Goal: Transaction & Acquisition: Purchase product/service

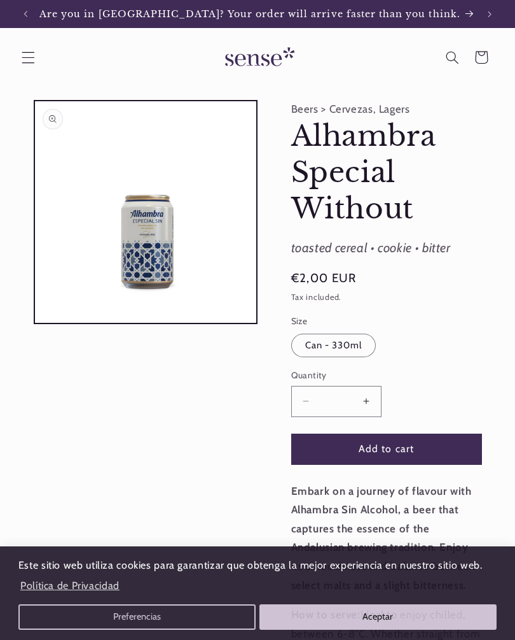
click at [34, 17] on button "Previous announcement" at bounding box center [25, 14] width 28 height 28
click at [365, 399] on button "Increase quantity for Alhambra Special Without" at bounding box center [367, 401] width 29 height 31
click at [371, 393] on button "Increase quantity for Alhambra Special Without" at bounding box center [367, 401] width 29 height 31
click at [368, 395] on button "Increase quantity for Alhambra Special Without" at bounding box center [367, 401] width 29 height 31
click at [367, 397] on button "Increase quantity for Alhambra Special Without" at bounding box center [367, 401] width 29 height 31
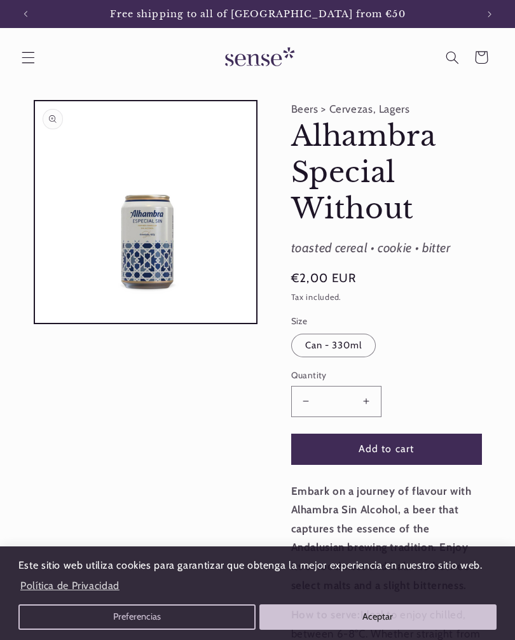
click at [368, 396] on button "Increase quantity for Alhambra Special Without" at bounding box center [367, 401] width 29 height 31
click at [368, 395] on button "Increase quantity for Alhambra Special Without" at bounding box center [367, 401] width 29 height 31
click at [370, 394] on button "Increase quantity for Alhambra Special Without" at bounding box center [367, 401] width 29 height 31
click at [370, 393] on button "Increase quantity for Alhambra Special Without" at bounding box center [367, 401] width 29 height 31
click at [371, 395] on button "Increase quantity for Alhambra Special Without" at bounding box center [367, 401] width 29 height 31
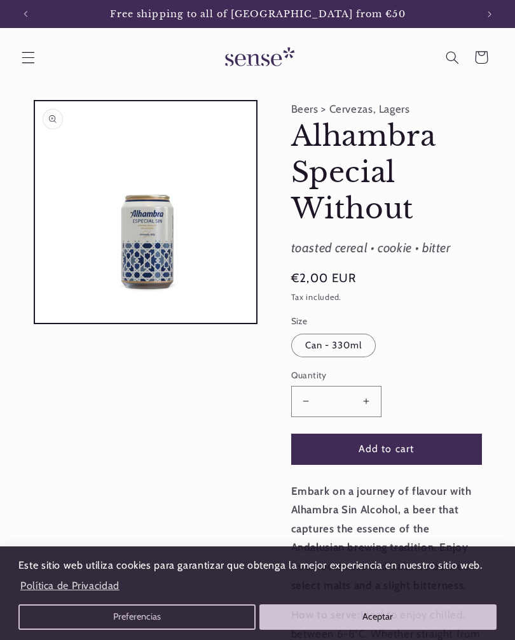
click at [371, 393] on button "Increase quantity for Alhambra Special Without" at bounding box center [367, 401] width 29 height 31
click at [372, 391] on button "Increase quantity for Alhambra Special Without" at bounding box center [367, 401] width 29 height 31
click at [371, 393] on button "Increase quantity for Alhambra Special Without" at bounding box center [367, 401] width 29 height 31
click at [372, 392] on button "Increase quantity for Alhambra Special Without" at bounding box center [367, 401] width 29 height 31
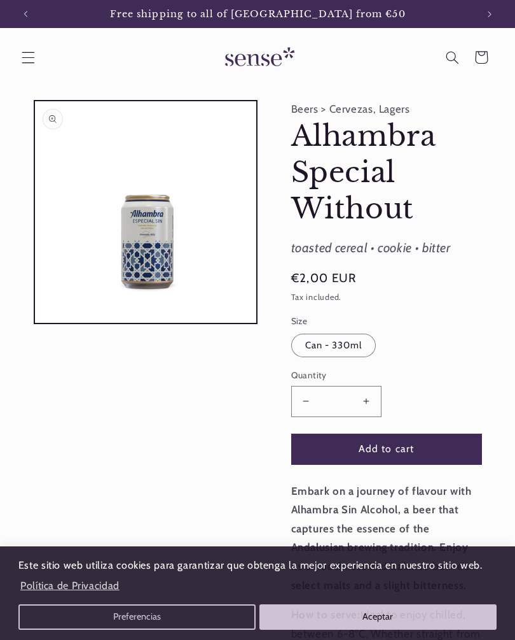
click at [374, 391] on button "Increase quantity for Alhambra Special Without" at bounding box center [367, 401] width 29 height 31
click at [374, 393] on button "Increase quantity for Alhambra Special Without" at bounding box center [367, 401] width 29 height 31
click at [375, 391] on button "Increase quantity for Alhambra Special Without" at bounding box center [367, 401] width 29 height 31
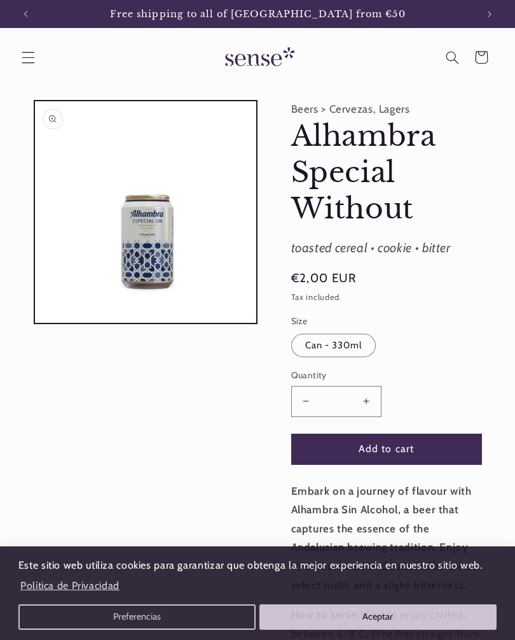
click at [374, 391] on button "Increase quantity for Alhambra Special Without" at bounding box center [367, 401] width 29 height 31
click at [375, 391] on button "Increase quantity for Alhambra Special Without" at bounding box center [367, 401] width 29 height 31
click at [374, 394] on button "Increase quantity for Alhambra Special Without" at bounding box center [367, 401] width 29 height 31
click at [371, 437] on button "Add to cart" at bounding box center [386, 448] width 191 height 31
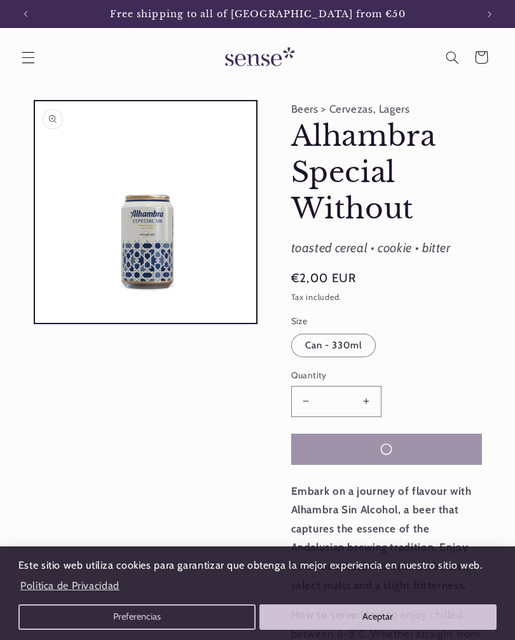
type input "*"
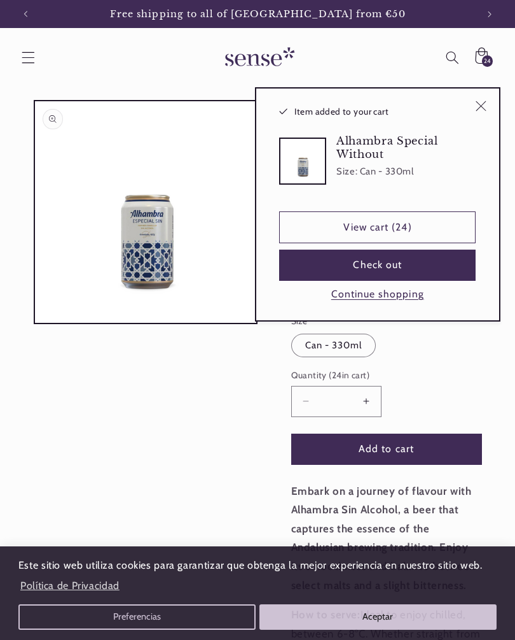
click at [422, 263] on button "Check out" at bounding box center [377, 264] width 197 height 31
